Goal: Find specific page/section: Find specific page/section

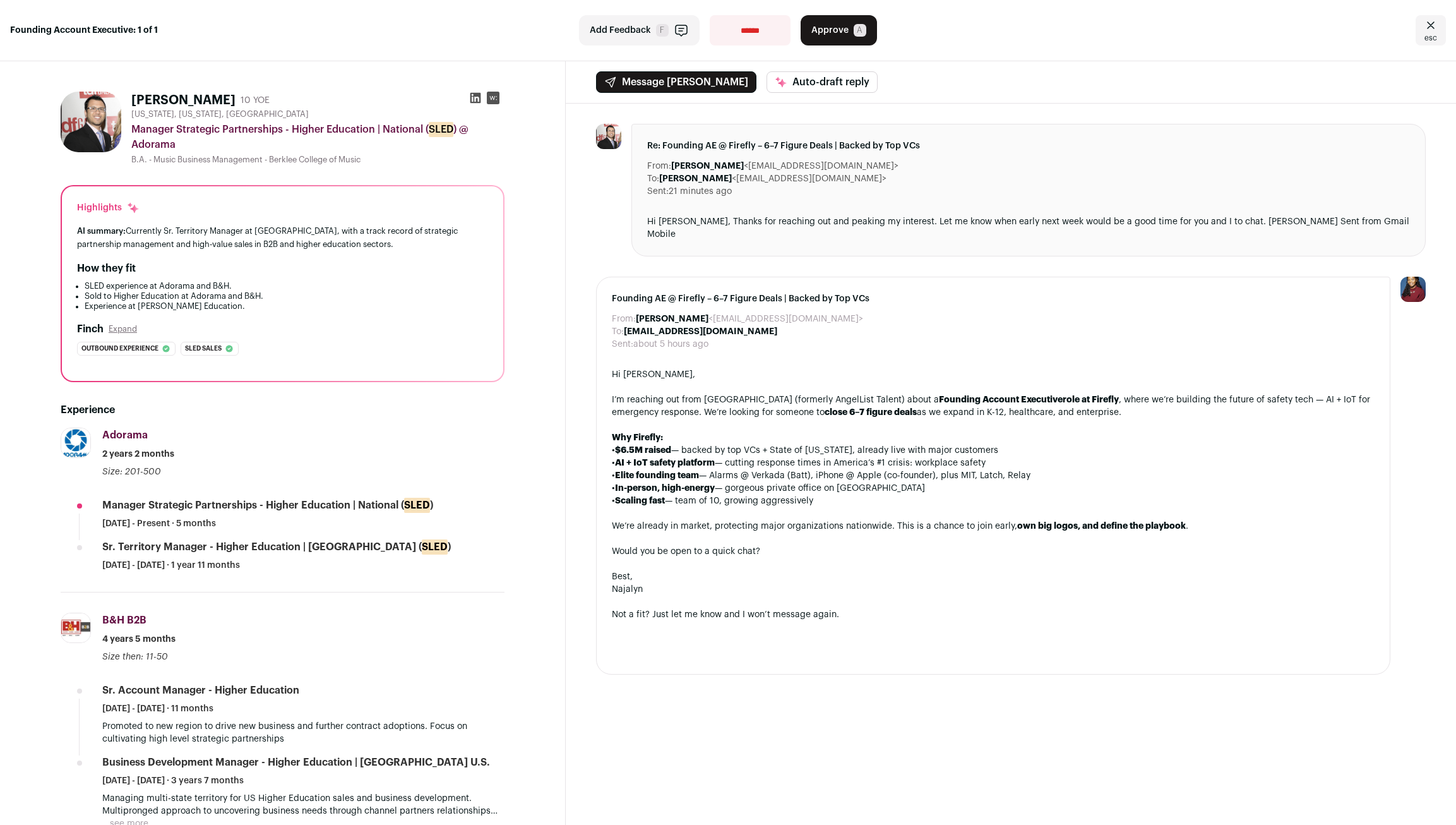
click at [1427, 27] on icon "Close" at bounding box center [1430, 25] width 7 height 7
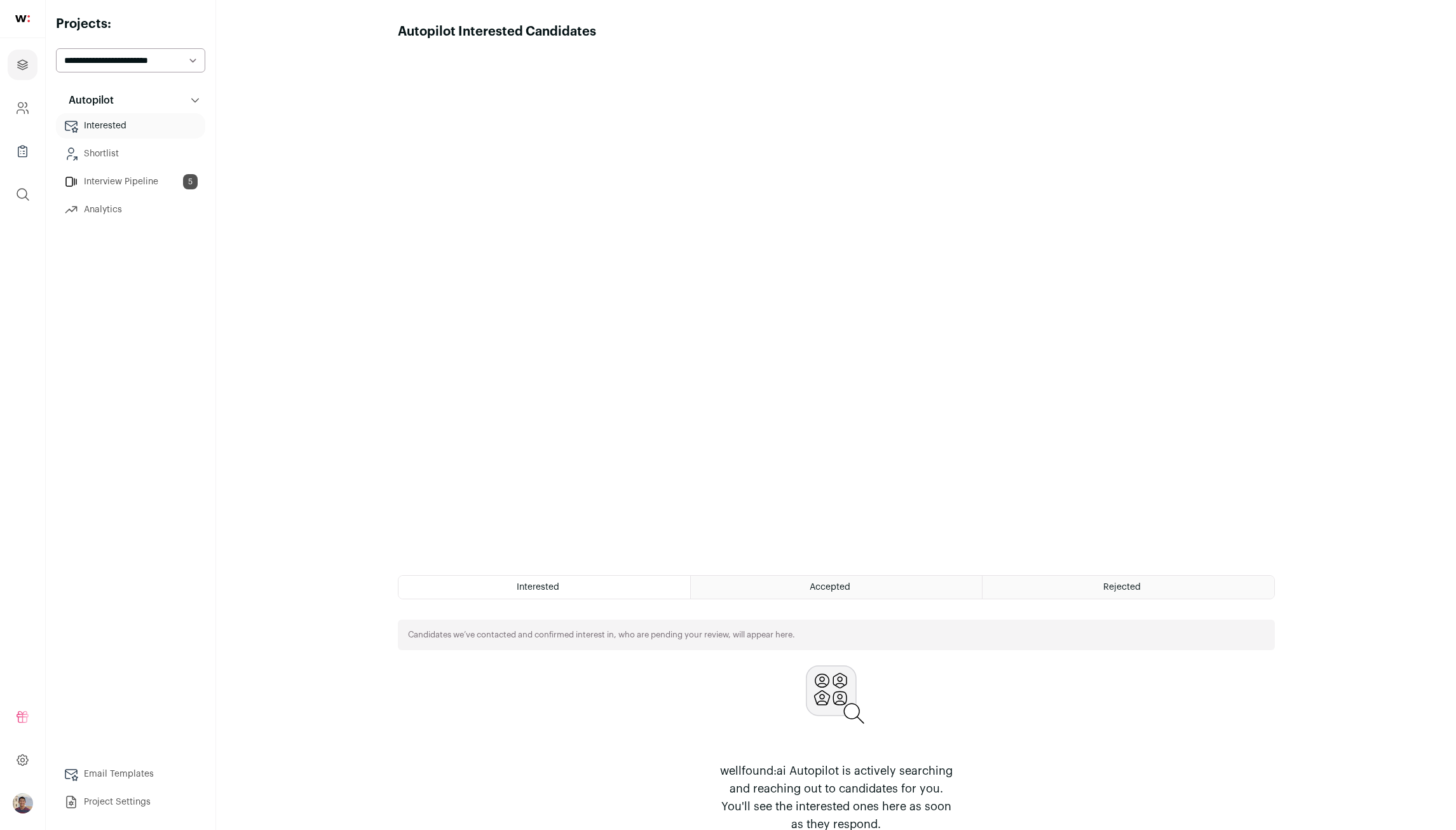
click at [173, 57] on select "**********" at bounding box center [131, 60] width 149 height 24
click at [362, 363] on main "Autopilot Interested Candidates Hide tutorial Show tutorial Interested Accepted…" at bounding box center [836, 428] width 1240 height 856
